Goal: Task Accomplishment & Management: Use online tool/utility

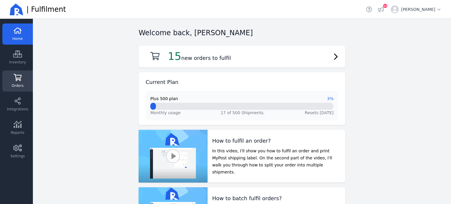
click at [19, 83] on link "Orders" at bounding box center [17, 81] width 31 height 21
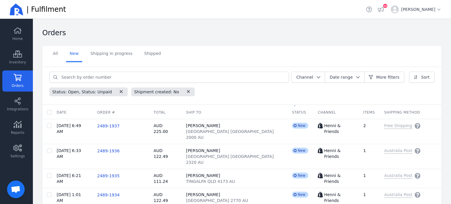
scroll to position [44, 0]
click at [51, 112] on input "checkbox" at bounding box center [49, 112] width 5 height 5
checkbox input "true"
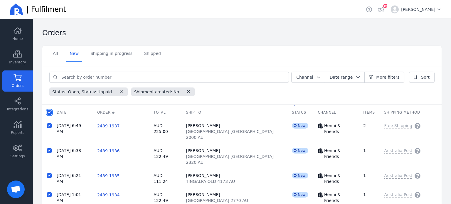
checkbox input "true"
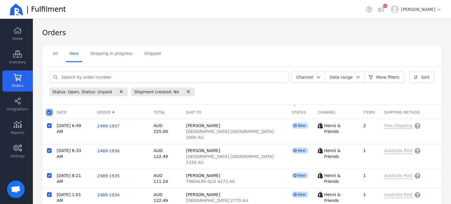
checkbox input "true"
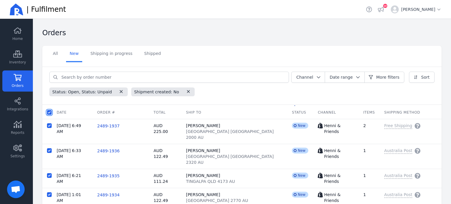
checkbox input "true"
click at [119, 93] on icon "button" at bounding box center [121, 91] width 5 height 5
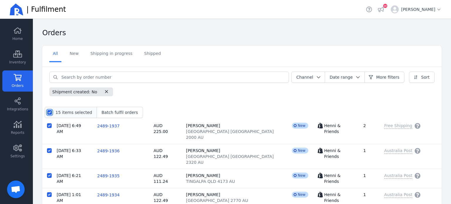
click at [49, 111] on input "checkbox" at bounding box center [49, 112] width 5 height 5
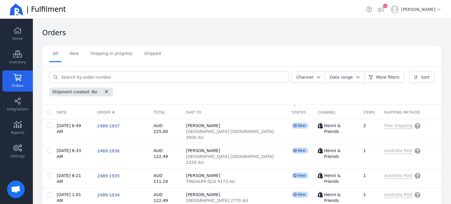
checkbox input "false"
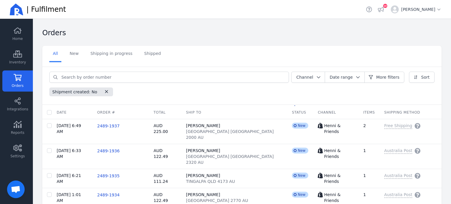
checkbox input "false"
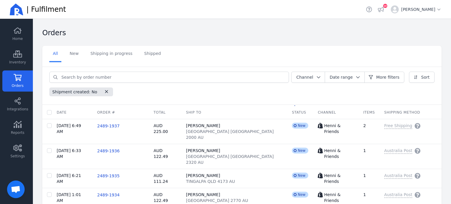
checkbox input "false"
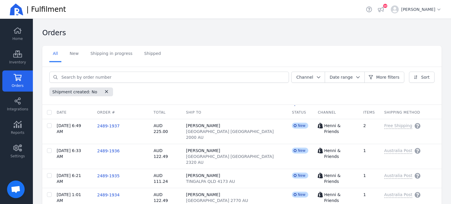
checkbox input "false"
click at [49, 111] on input "checkbox" at bounding box center [49, 112] width 5 height 5
checkbox input "true"
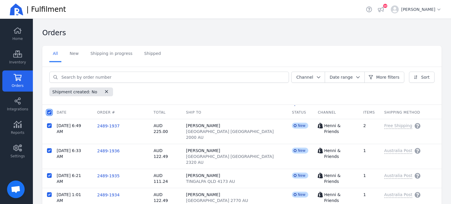
checkbox input "true"
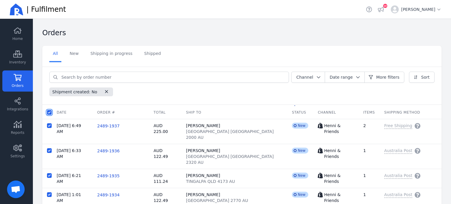
checkbox input "true"
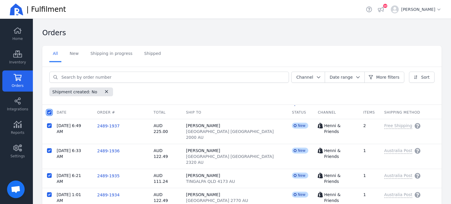
checkbox input "true"
click at [110, 112] on span "Batch fulfil orders" at bounding box center [120, 113] width 36 height 6
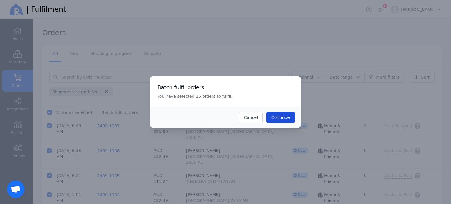
click at [285, 120] on span "Continue" at bounding box center [281, 118] width 19 height 6
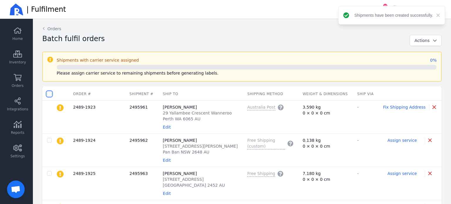
click at [49, 95] on input "checkbox" at bounding box center [49, 94] width 5 height 5
checkbox input "true"
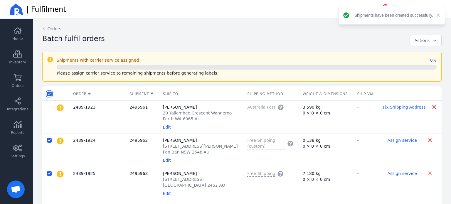
checkbox input "true"
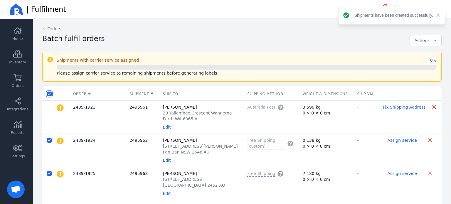
checkbox input "true"
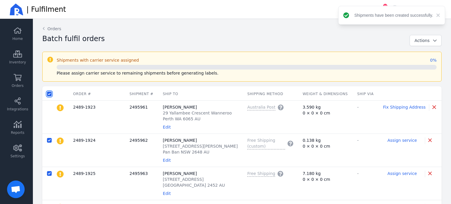
checkbox input "true"
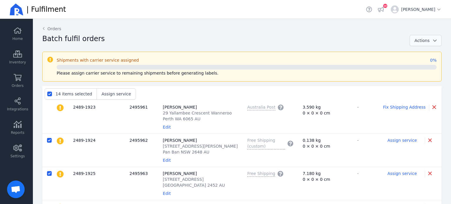
click at [424, 43] on span "Actions" at bounding box center [422, 40] width 15 height 5
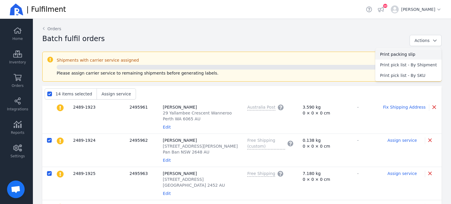
click at [398, 55] on span "Print packing slip" at bounding box center [408, 54] width 57 height 6
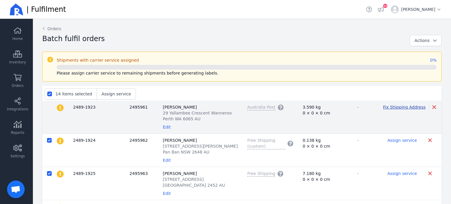
click at [398, 107] on span "Fix Shipping Address" at bounding box center [404, 107] width 43 height 5
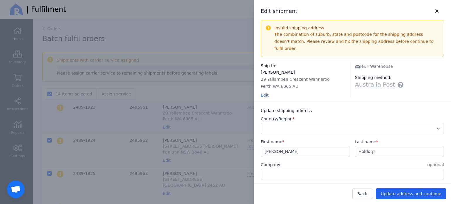
select select "AU"
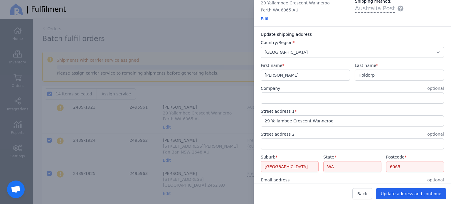
scroll to position [78, 0]
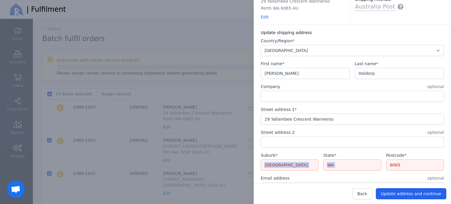
drag, startPoint x: 441, startPoint y: 131, endPoint x: 438, endPoint y: 142, distance: 11.1
click at [438, 142] on div "Update shipping address Country/Region * [GEOGRAPHIC_DATA] [GEOGRAPHIC_DATA] [G…" at bounding box center [352, 123] width 197 height 197
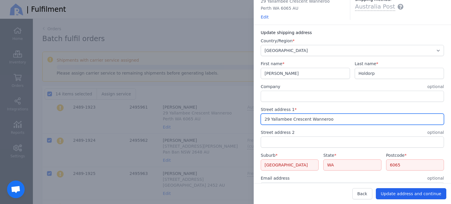
click at [314, 114] on input "29 Yallambee Crescent Wanneroo" at bounding box center [352, 119] width 183 height 11
type input "[STREET_ADDRESS]"
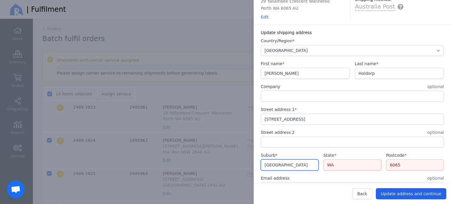
drag, startPoint x: 286, startPoint y: 156, endPoint x: 242, endPoint y: 159, distance: 43.6
click at [242, 159] on div "Edit shipment Invalid shipping address The combination of suburb, state and pos…" at bounding box center [346, 102] width 209 height 204
paste input "Wanneroo"
type input "Wanneroo"
click at [296, 176] on span "Wanneroo WA 6065" at bounding box center [293, 179] width 55 height 6
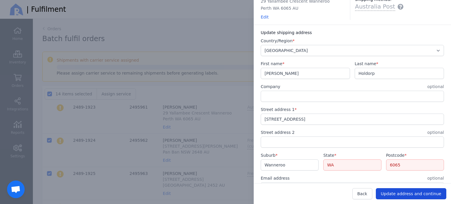
click at [417, 195] on span "Update address and continue" at bounding box center [411, 194] width 61 height 5
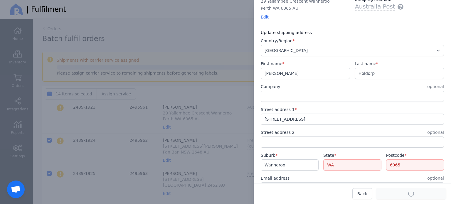
checkbox input "false"
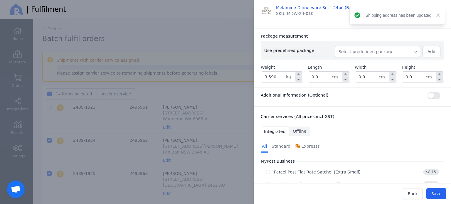
click at [240, 13] on div at bounding box center [225, 102] width 451 height 204
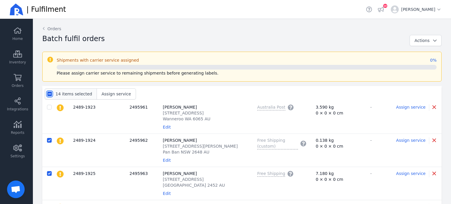
click at [48, 93] on input "checkbox" at bounding box center [49, 94] width 5 height 5
checkbox input "true"
click at [117, 93] on span "Assign service" at bounding box center [116, 94] width 29 height 5
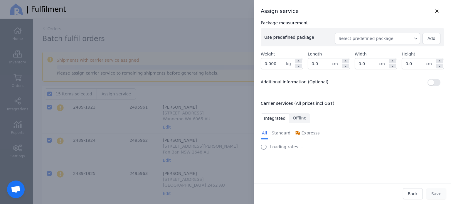
click at [372, 42] on button "Select predefined package" at bounding box center [378, 38] width 86 height 11
click at [354, 51] on span "BX250" at bounding box center [379, 52] width 71 height 6
type input "0.260"
type input "27.0"
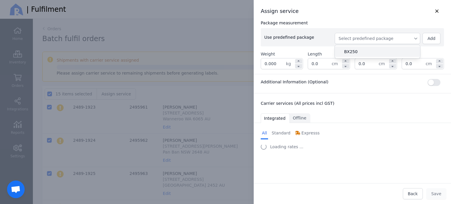
type input "27.0"
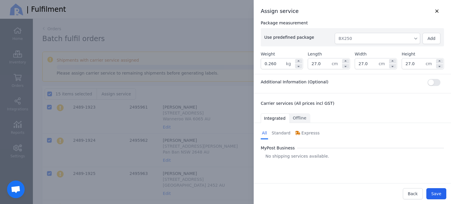
select select "0"
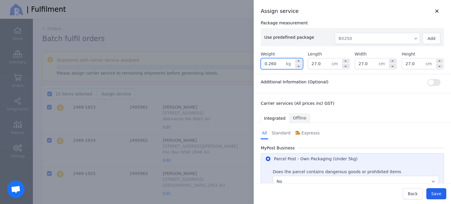
drag, startPoint x: 279, startPoint y: 63, endPoint x: 248, endPoint y: 66, distance: 30.7
click at [248, 66] on div "Assign service Package measurement Use predefined package BX250 Add Weight 0.26…" at bounding box center [346, 102] width 209 height 204
type input "3.700"
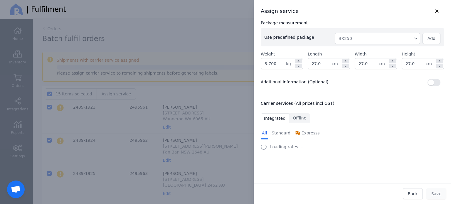
select select "0"
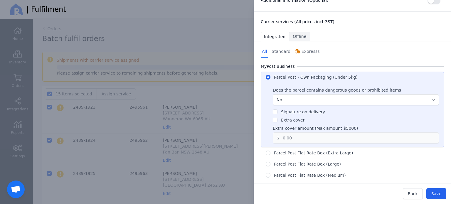
scroll to position [82, 0]
click at [434, 195] on span "Save" at bounding box center [437, 194] width 10 height 5
checkbox input "false"
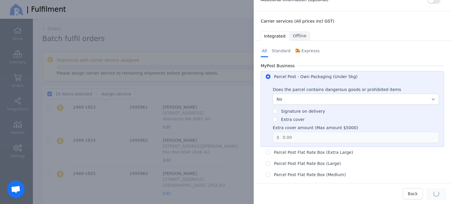
checkbox input "false"
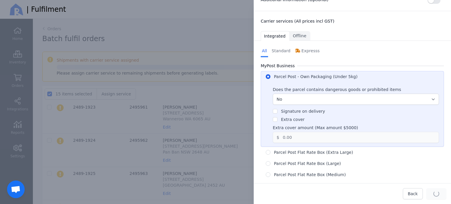
checkbox input "false"
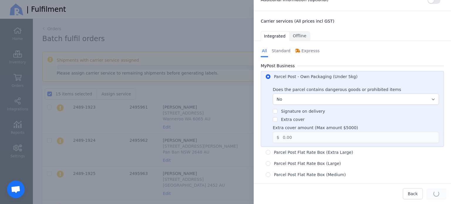
checkbox input "false"
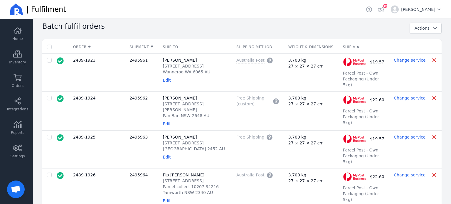
scroll to position [0, 0]
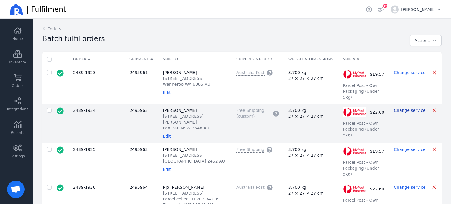
click at [413, 108] on span "Change service" at bounding box center [410, 110] width 32 height 5
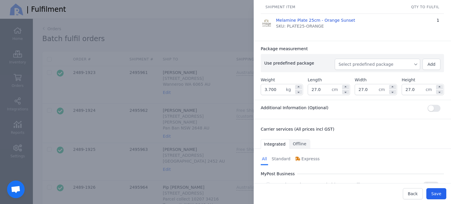
scroll to position [39, 0]
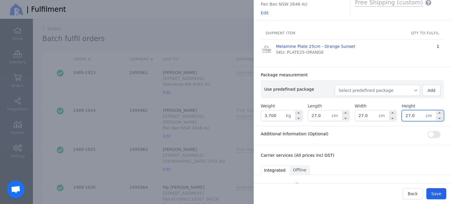
drag, startPoint x: 405, startPoint y: 115, endPoint x: 401, endPoint y: 115, distance: 4.7
click at [402, 115] on input "27.0" at bounding box center [414, 115] width 24 height 11
type input "5.0"
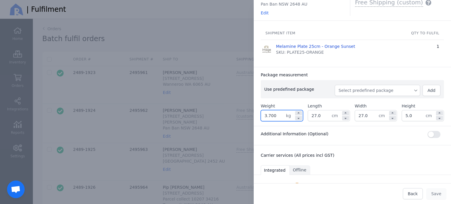
drag, startPoint x: 278, startPoint y: 115, endPoint x: 256, endPoint y: 116, distance: 22.0
click at [256, 116] on div "Package measurement Use predefined package Select predefined package Add Weight…" at bounding box center [352, 96] width 197 height 59
type input "0.300"
click at [359, 65] on div "Shipment item qty to fulfil Melamine Plate 25cm - Orange Sunset SKU: PLATE25-OR…" at bounding box center [352, 44] width 197 height 46
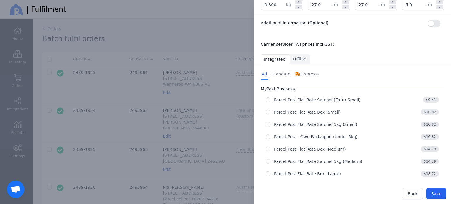
scroll to position [128, 0]
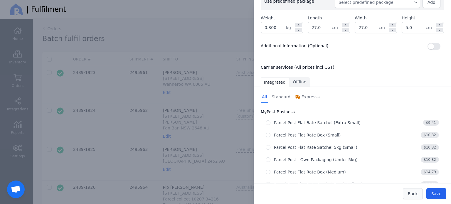
click at [411, 192] on span "Back" at bounding box center [413, 194] width 10 height 5
